Goal: Check status

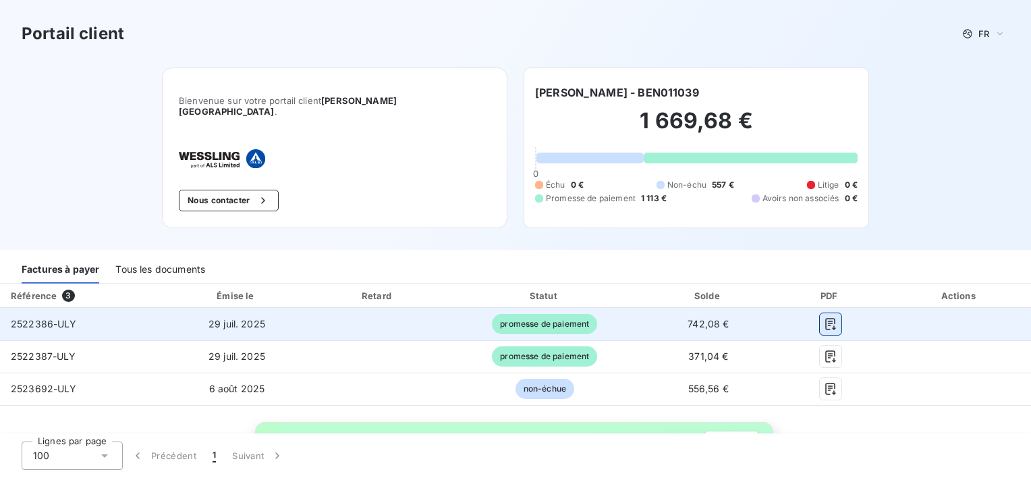
click at [824, 324] on icon "button" at bounding box center [831, 324] width 14 height 14
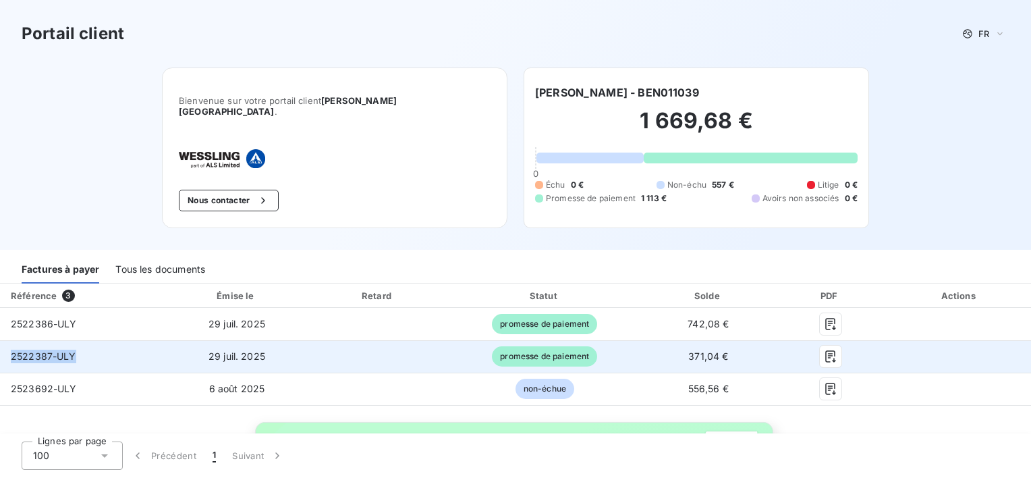
drag, startPoint x: 84, startPoint y: 351, endPoint x: 12, endPoint y: 357, distance: 71.8
click at [12, 357] on td "2522387-ULY" at bounding box center [81, 356] width 163 height 32
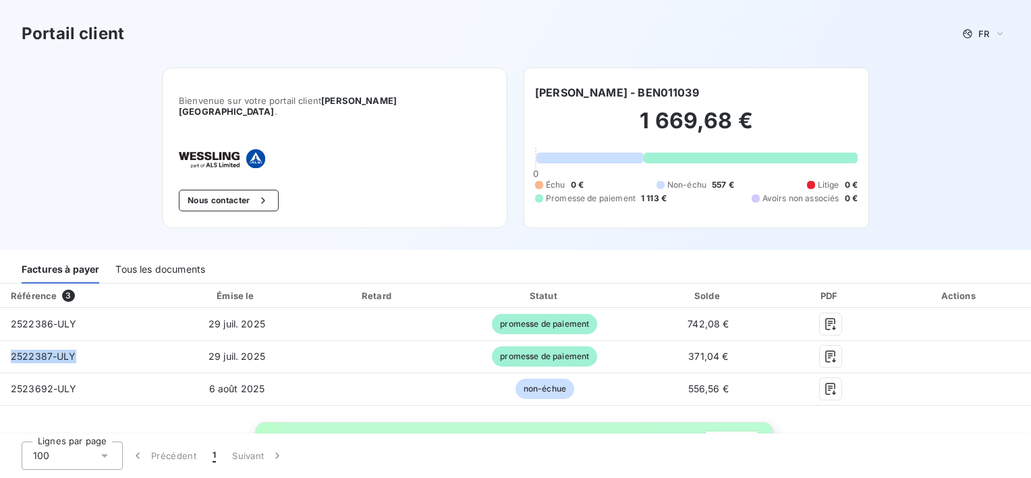
copy span "2522387-ULY"
